Goal: Information Seeking & Learning: Learn about a topic

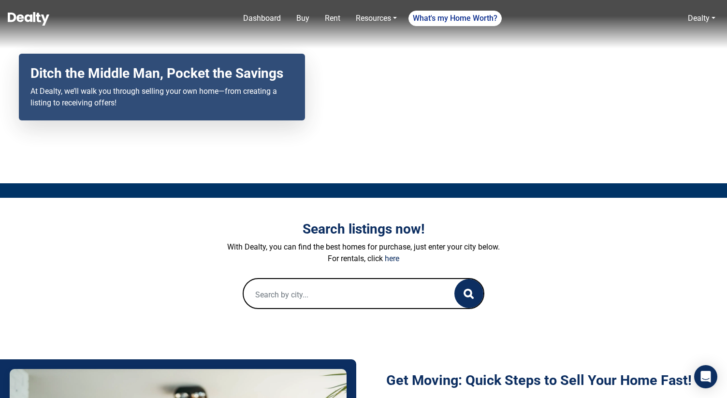
scroll to position [82, 0]
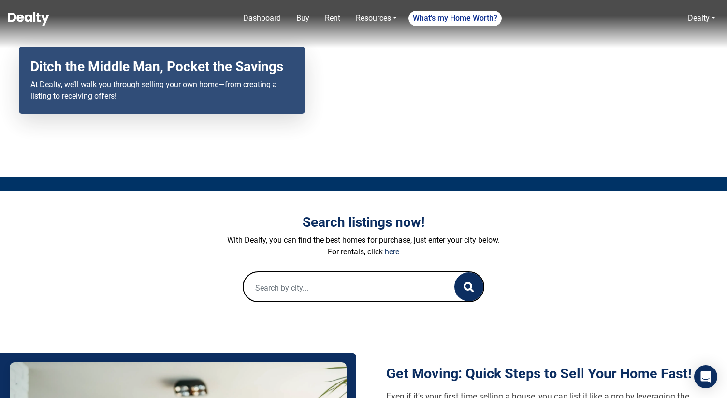
click at [306, 284] on input "text" at bounding box center [338, 287] width 191 height 31
paste input "8255 E Vista De Valle"
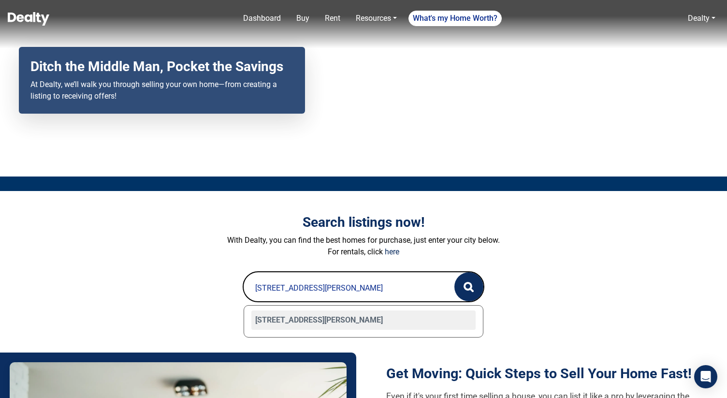
click at [318, 321] on div "8255 E VISTA DE VALLE, Scottsdale, AZ 85255" at bounding box center [363, 319] width 224 height 19
type input "8255 E VISTA DE VALLE, Scottsdale, AZ 85255"
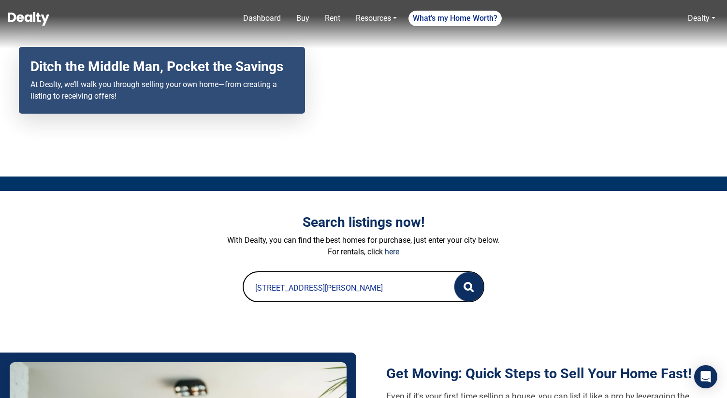
click at [472, 290] on icon "button" at bounding box center [471, 289] width 2 height 2
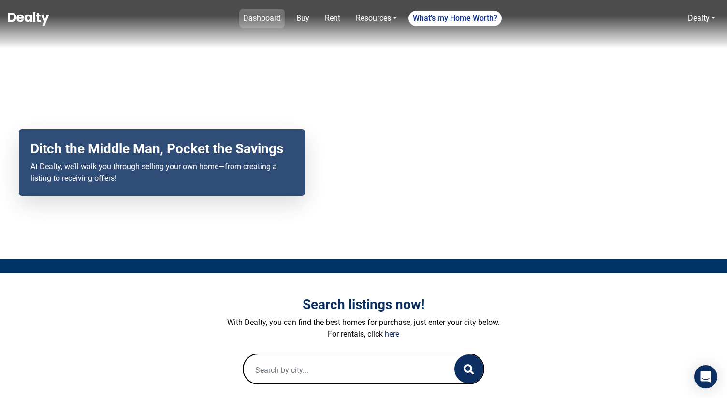
click at [260, 18] on link "Dashboard" at bounding box center [261, 18] width 45 height 19
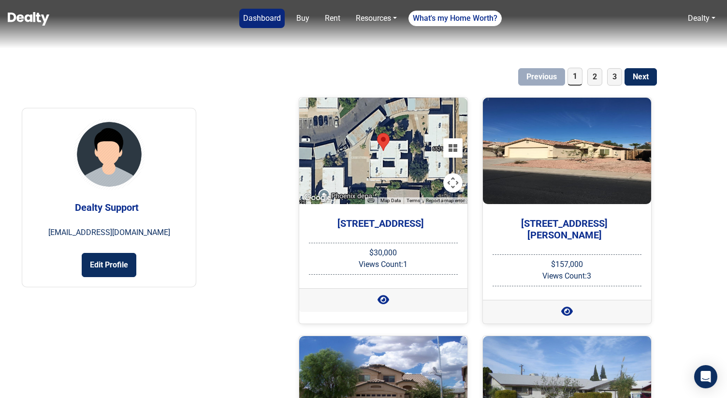
click at [19, 12] on img at bounding box center [29, 19] width 42 height 14
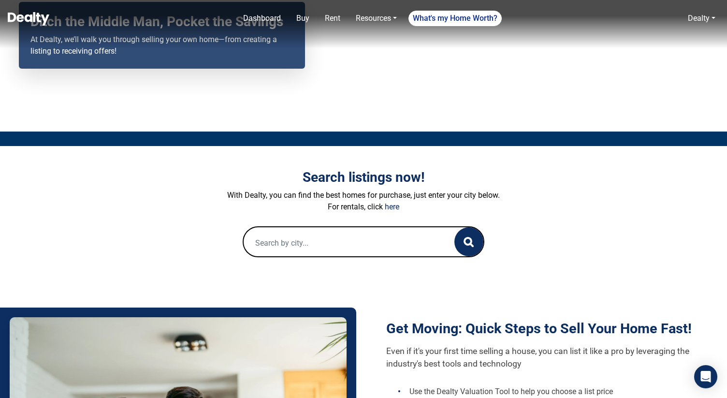
scroll to position [131, 0]
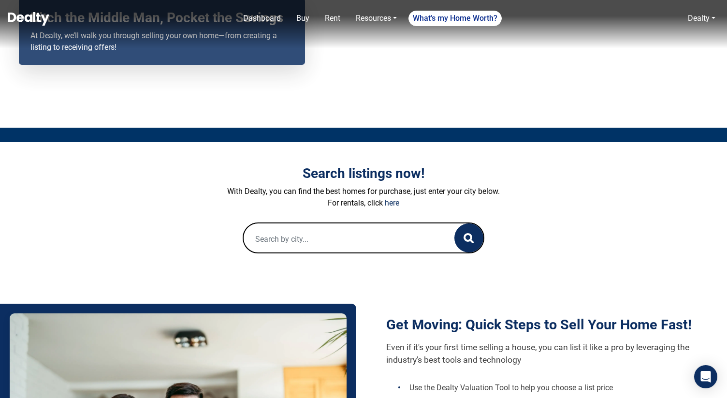
click at [310, 249] on input "text" at bounding box center [338, 238] width 191 height 31
paste input "8255 E Vista De Valle"
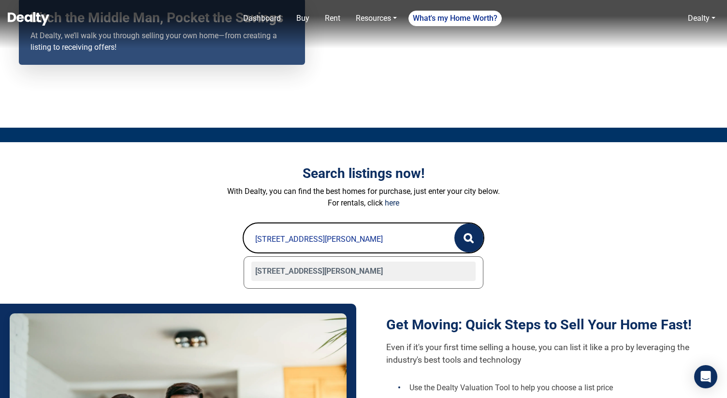
click at [340, 270] on div "8255 E VISTA DE VALLE, Scottsdale, AZ 85255" at bounding box center [363, 270] width 224 height 19
type input "8255 E VISTA DE VALLE, Scottsdale, AZ 85255"
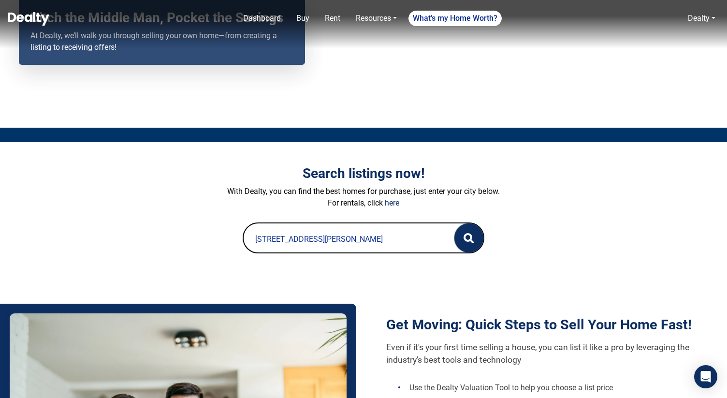
click at [463, 242] on button "button" at bounding box center [468, 237] width 29 height 29
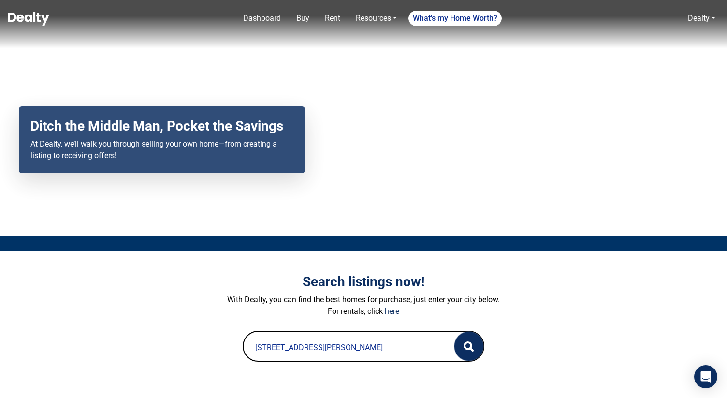
scroll to position [19, 0]
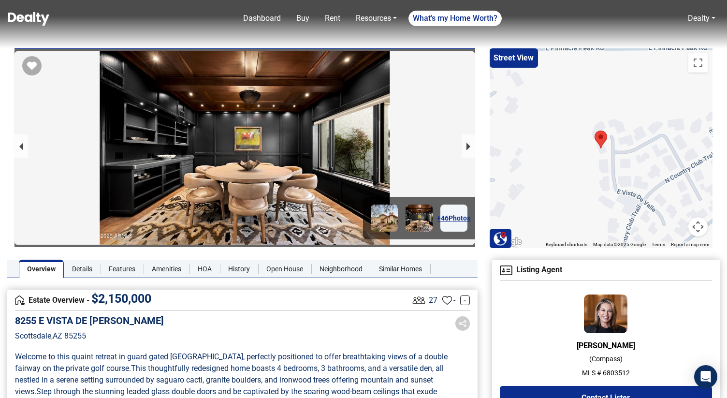
click at [35, 15] on img at bounding box center [29, 19] width 42 height 14
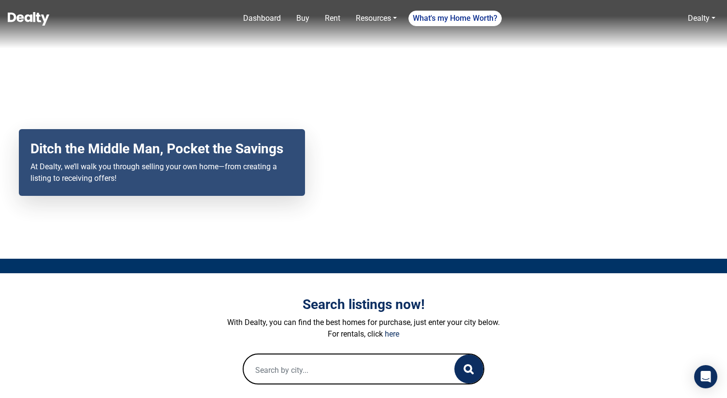
click at [304, 367] on input "text" at bounding box center [338, 369] width 191 height 31
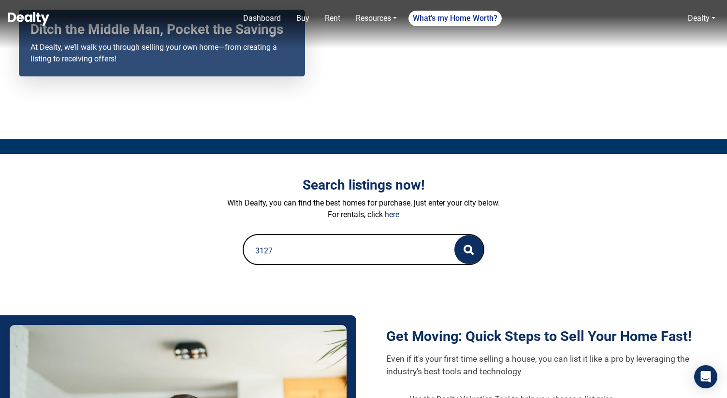
scroll to position [126, 0]
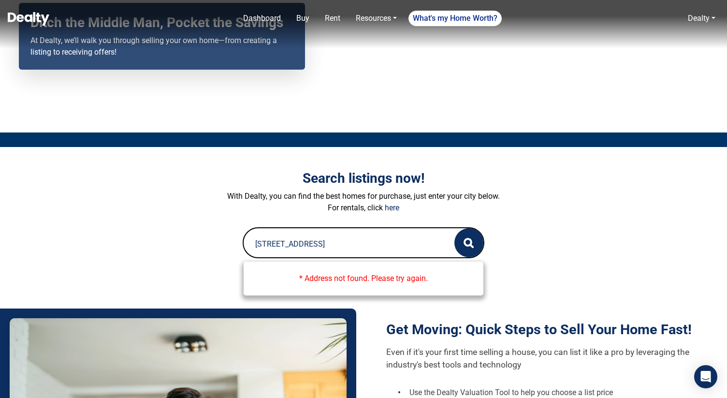
type input "3127 e delta avenue mesa"
click at [379, 243] on input "3127 e delta avenue mesa" at bounding box center [338, 243] width 191 height 31
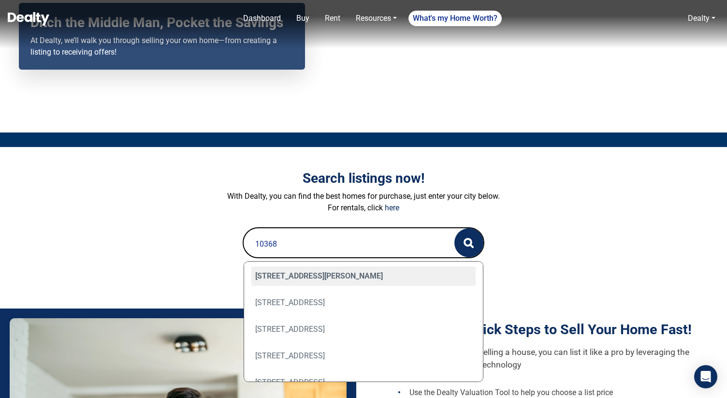
click at [376, 277] on div "10368 W ROSS Avenue, Peoria, AZ 85382" at bounding box center [363, 275] width 224 height 19
type input "10368 W ROSS Avenue, Peoria, AZ 85382"
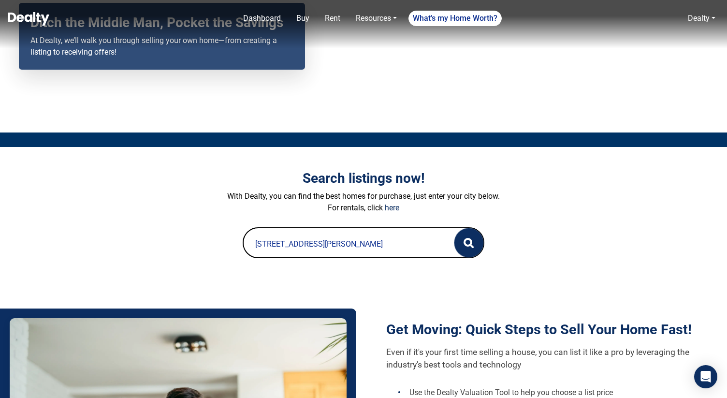
click at [463, 245] on button "button" at bounding box center [468, 242] width 29 height 29
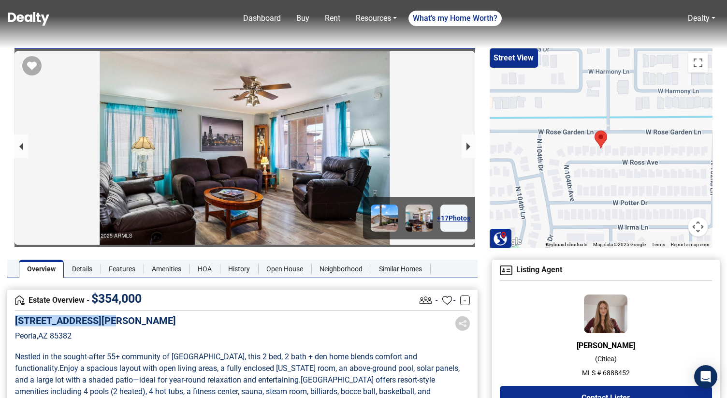
drag, startPoint x: 118, startPoint y: 320, endPoint x: 0, endPoint y: 320, distance: 117.4
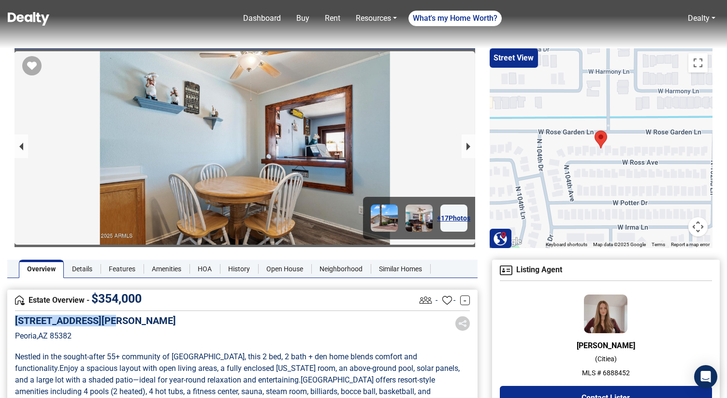
copy h5 "10368 W ROSS Avenue"
click at [226, 324] on div "10368 W ROSS Avenue Peoria , AZ 85382" at bounding box center [242, 335] width 455 height 41
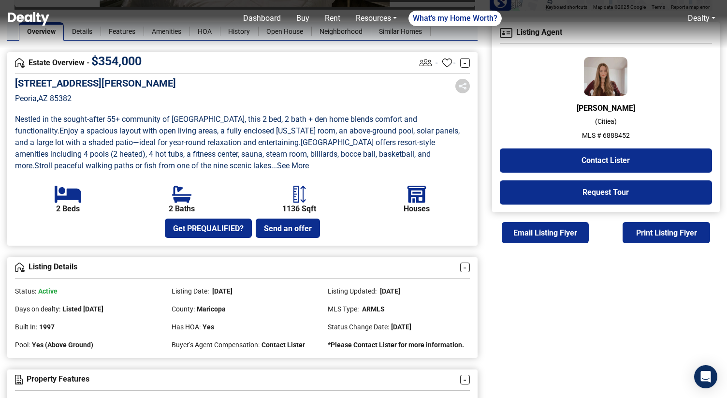
scroll to position [356, 0]
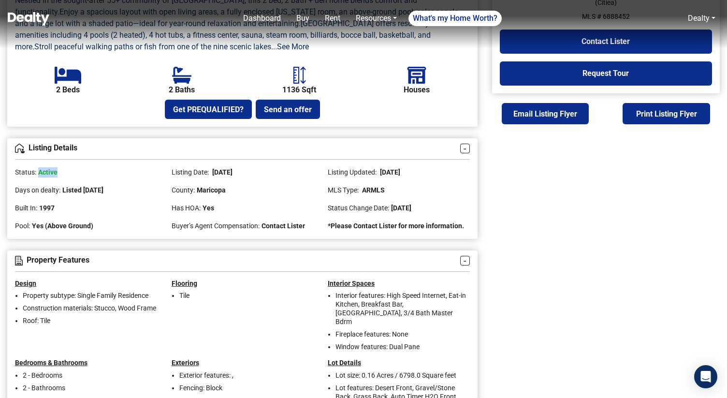
drag, startPoint x: 37, startPoint y: 182, endPoint x: 82, endPoint y: 182, distance: 44.4
click at [82, 177] on div "Status: Active" at bounding box center [86, 168] width 142 height 18
drag, startPoint x: 212, startPoint y: 181, endPoint x: 268, endPoint y: 183, distance: 56.1
click at [269, 177] on div "Listing Date: 07/03/2025" at bounding box center [243, 168] width 142 height 18
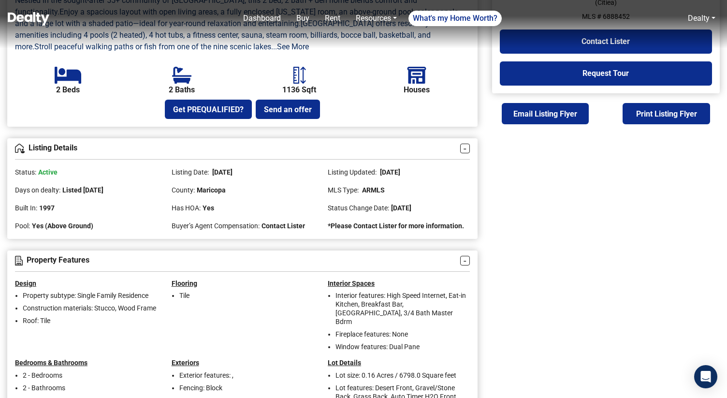
click at [268, 177] on div "Listing Date: 07/03/2025" at bounding box center [243, 168] width 142 height 18
click at [212, 194] on span "Maricopa" at bounding box center [211, 190] width 29 height 8
click at [265, 195] on div "County: Maricopa" at bounding box center [243, 186] width 142 height 18
drag, startPoint x: 378, startPoint y: 181, endPoint x: 450, endPoint y: 182, distance: 72.0
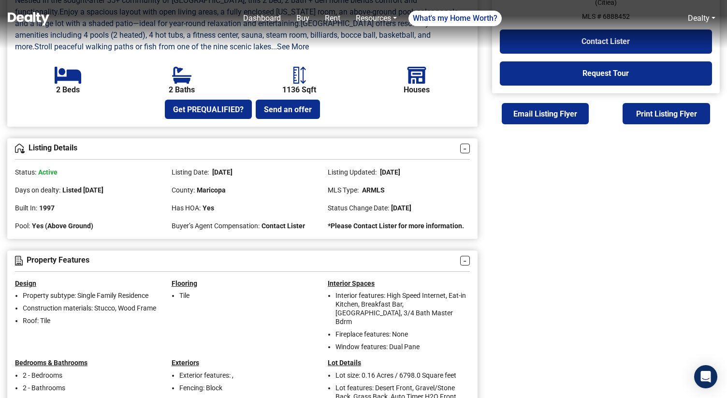
click at [450, 177] on div "Listing Updated: 07/17/2025" at bounding box center [399, 168] width 142 height 18
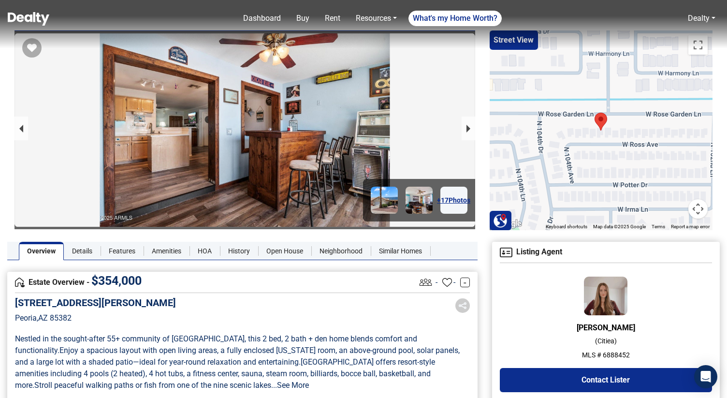
scroll to position [0, 0]
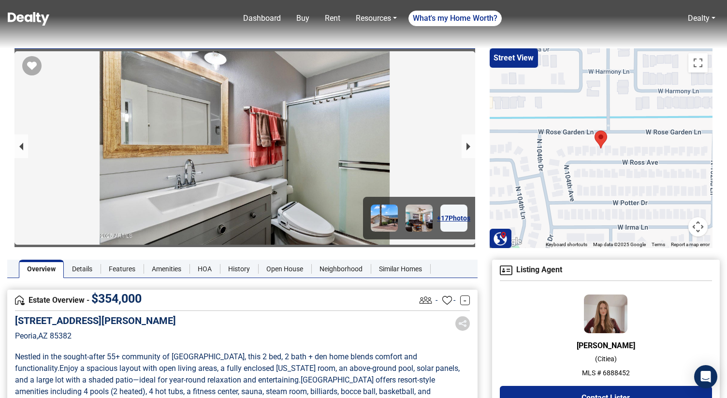
click at [28, 23] on img at bounding box center [29, 19] width 42 height 14
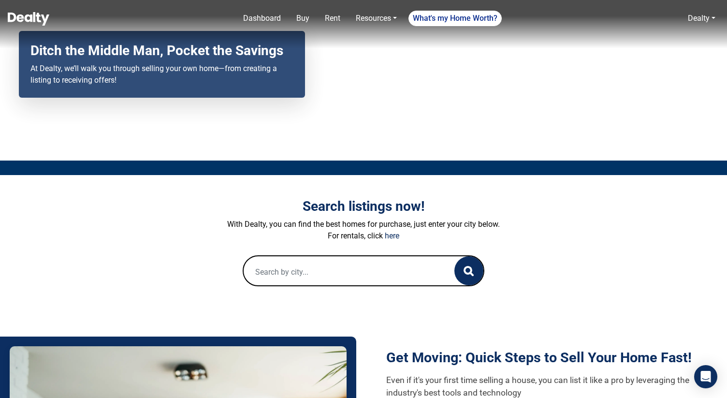
scroll to position [103, 0]
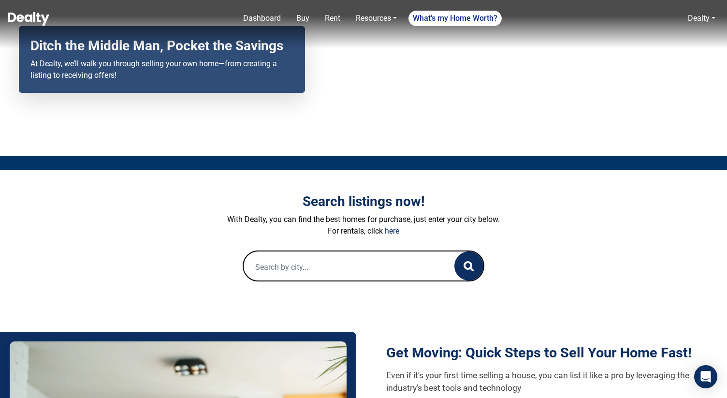
click at [287, 274] on input "text" at bounding box center [338, 266] width 191 height 31
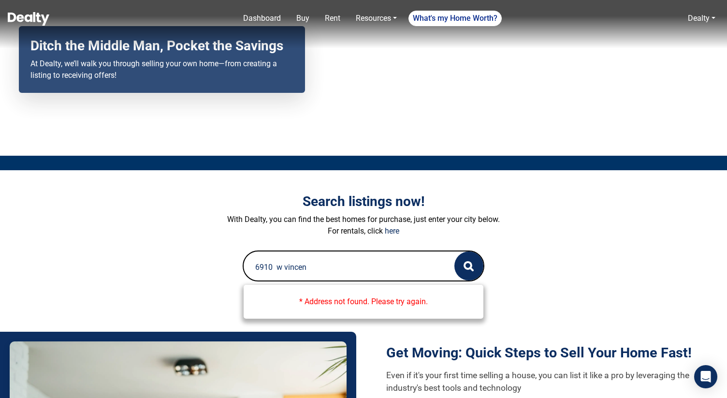
type input "6910 w [PERSON_NAME]"
